Goal: Transaction & Acquisition: Purchase product/service

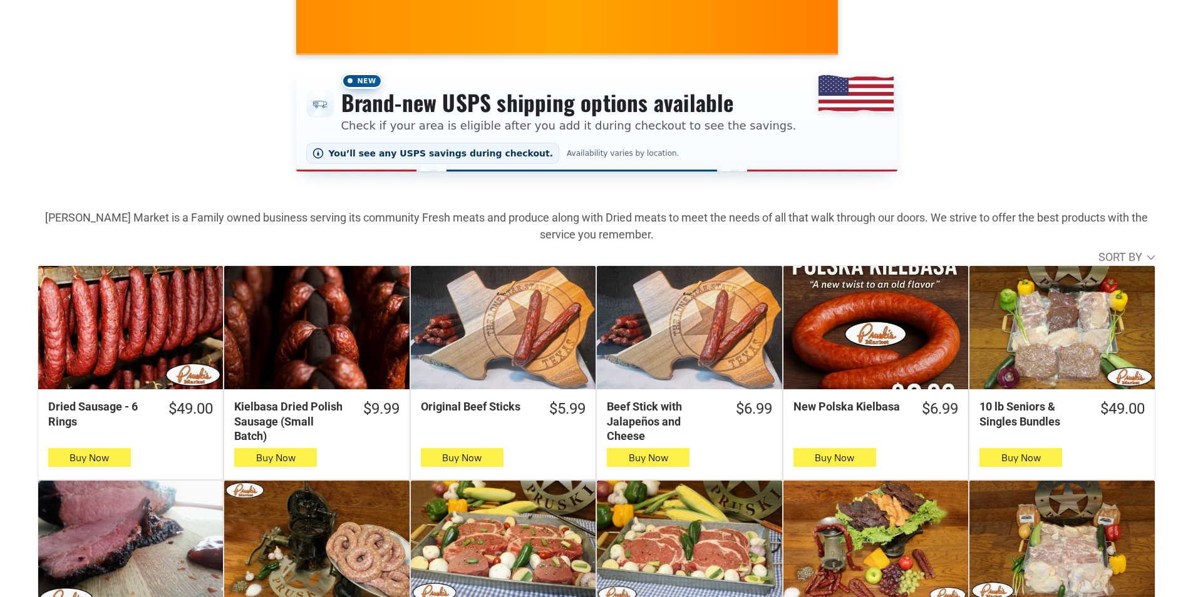
scroll to position [188, 0]
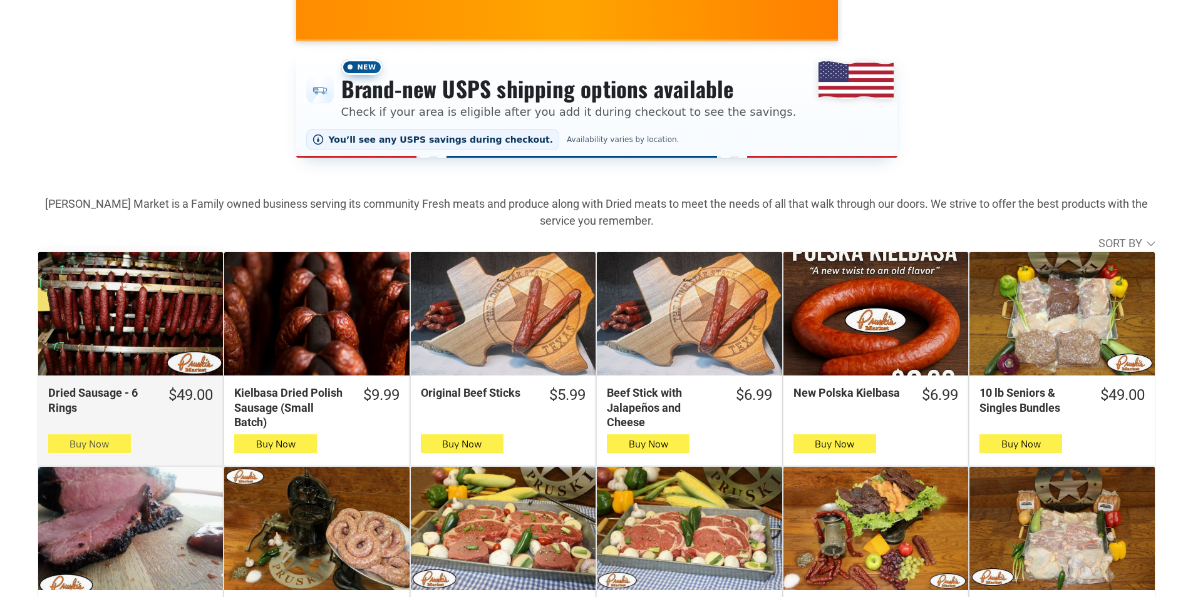
click at [58, 441] on button "Buy Now" at bounding box center [89, 443] width 83 height 19
click at [69, 446] on span "Buy Now" at bounding box center [88, 444] width 39 height 12
click at [63, 441] on button "Buy Now" at bounding box center [89, 443] width 83 height 19
